Goal: Information Seeking & Learning: Learn about a topic

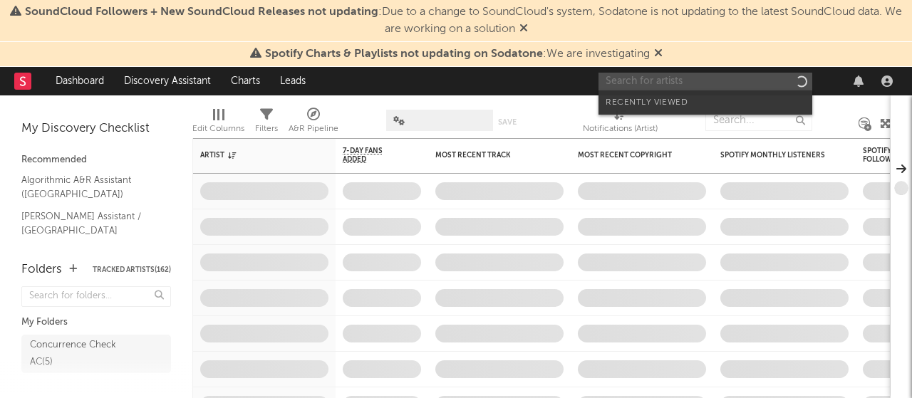
click at [637, 81] on input "text" at bounding box center [705, 82] width 214 height 18
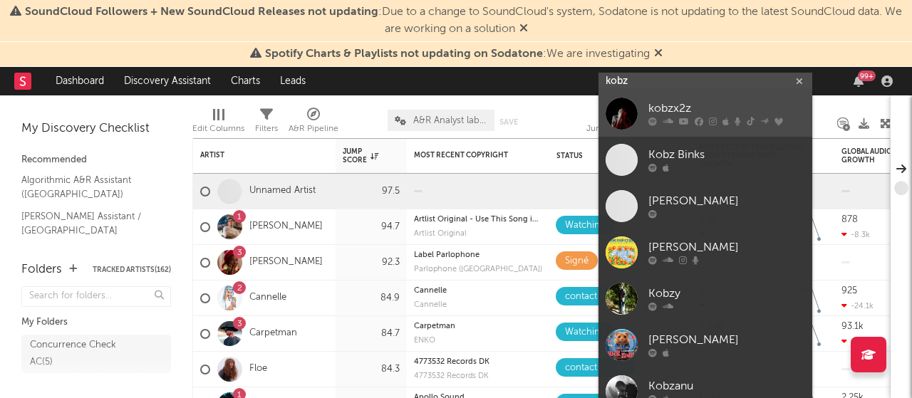
type input "kobz"
click at [695, 119] on icon at bounding box center [699, 122] width 9 height 9
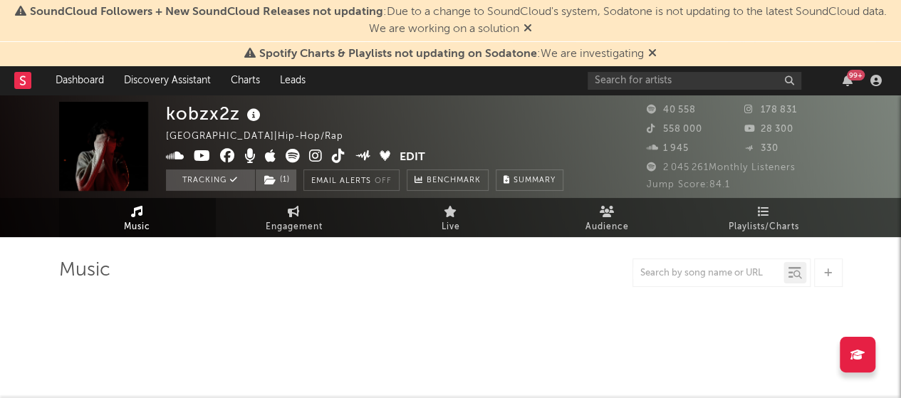
select select "6m"
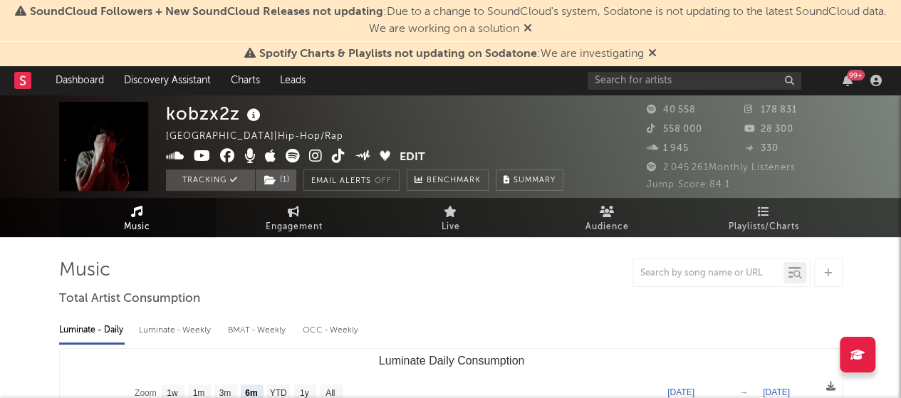
drag, startPoint x: 656, startPoint y: 56, endPoint x: 646, endPoint y: 52, distance: 10.9
click at [655, 55] on icon at bounding box center [652, 52] width 9 height 11
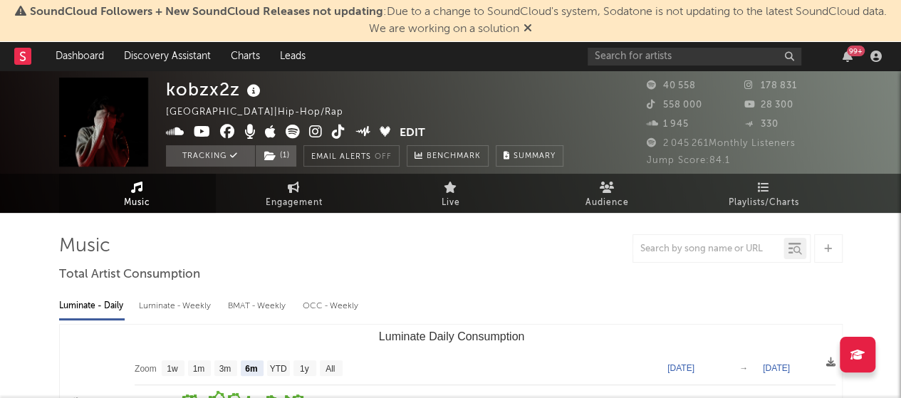
click at [526, 26] on icon at bounding box center [528, 27] width 9 height 11
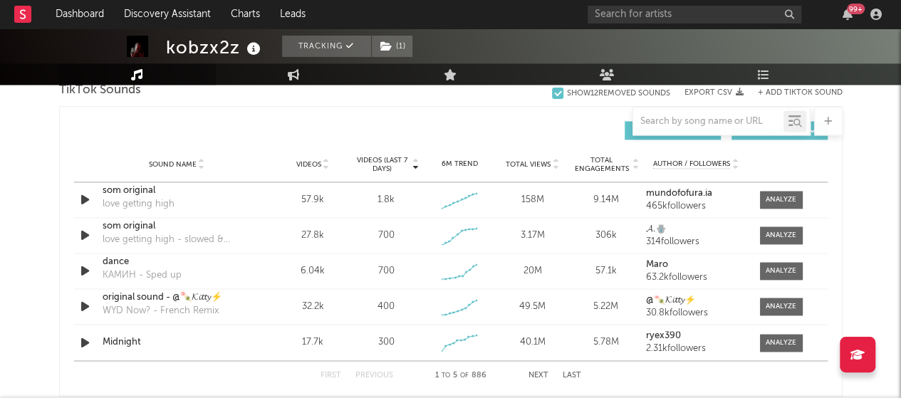
scroll to position [1140, 0]
